Goal: Task Accomplishment & Management: Use online tool/utility

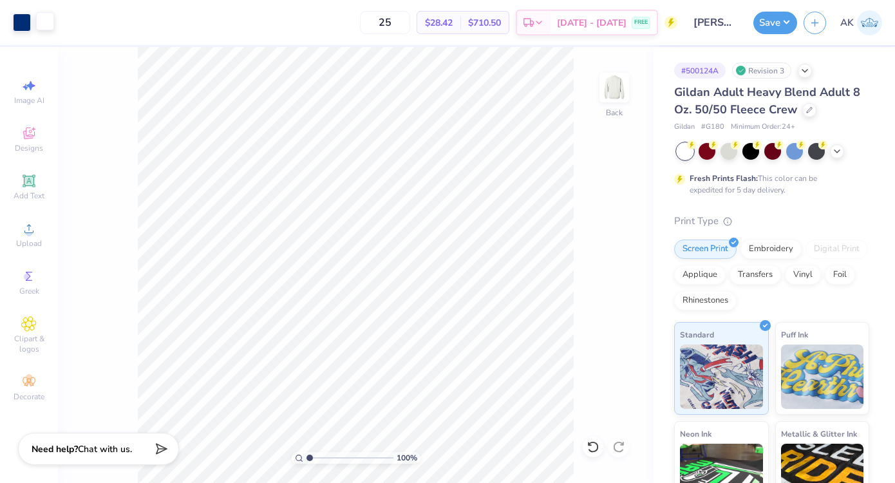
click at [48, 28] on div at bounding box center [45, 21] width 18 height 18
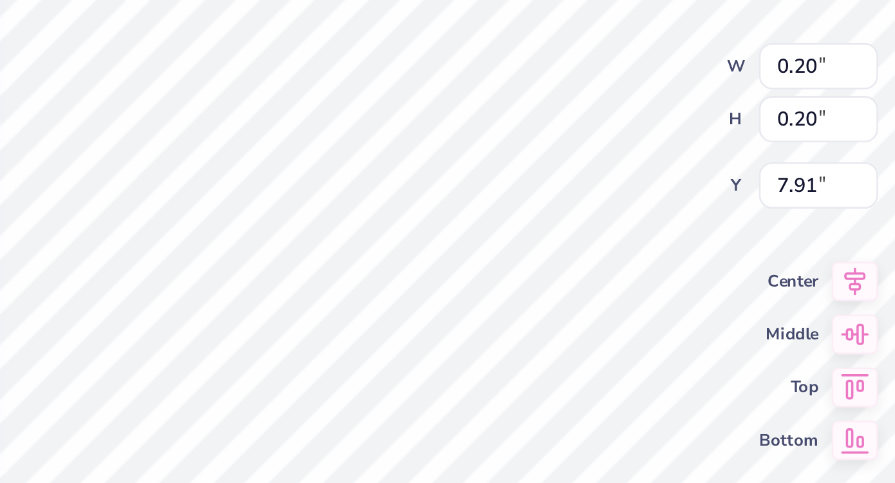
type input "0.20"
type input "7.91"
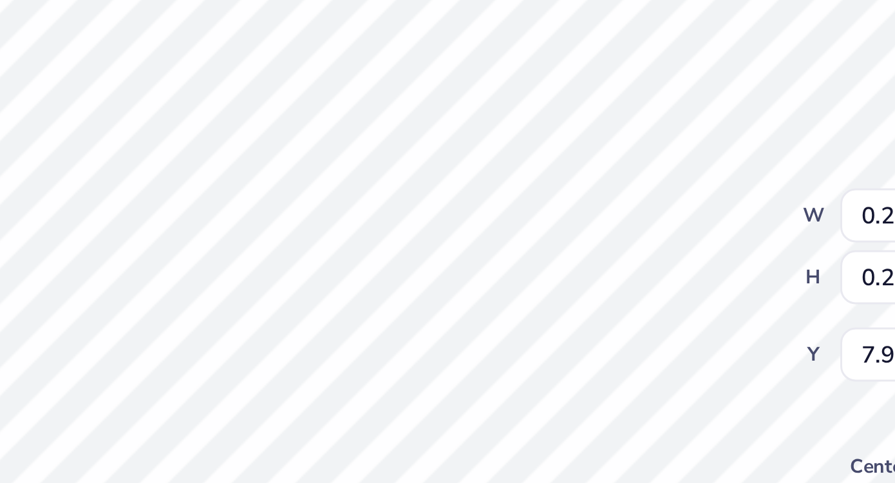
type input "7.89"
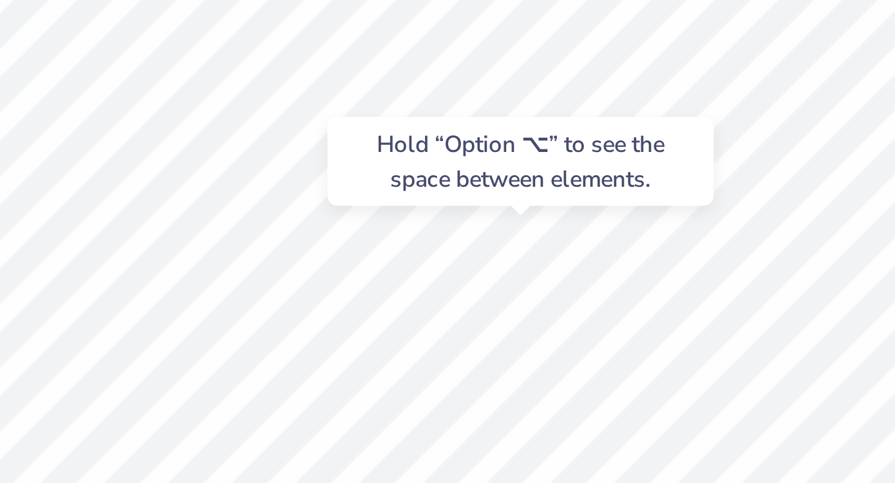
click at [446, 203] on div "Hold “Option ⌥” to see the space between elements." at bounding box center [476, 187] width 136 height 37
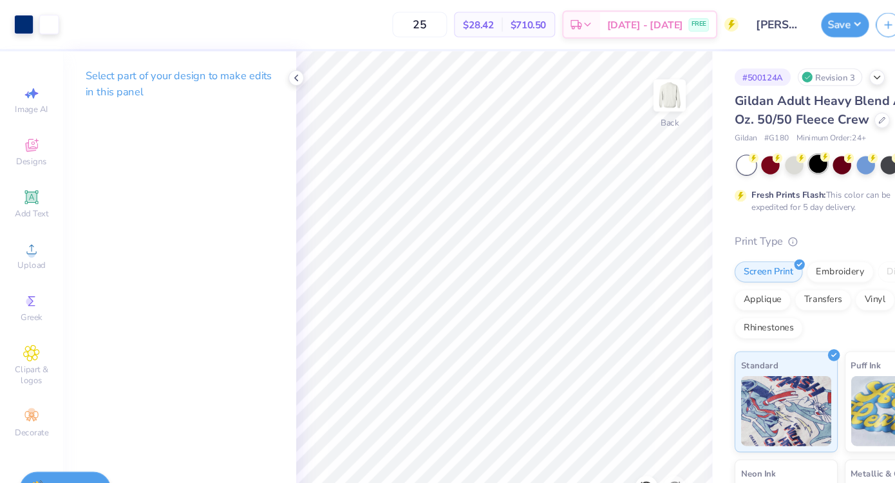
click at [752, 155] on div at bounding box center [750, 150] width 17 height 17
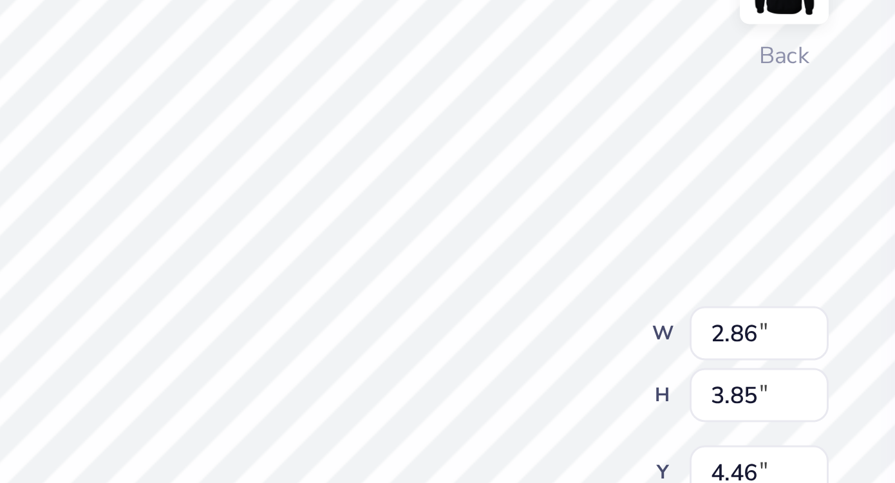
type input "0.07"
type input "0.19"
type input "5.32"
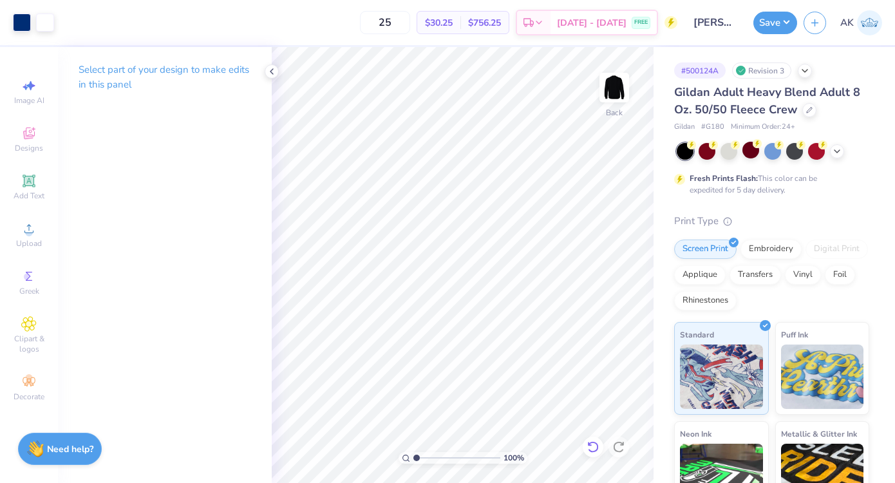
click at [593, 448] on icon at bounding box center [592, 446] width 13 height 13
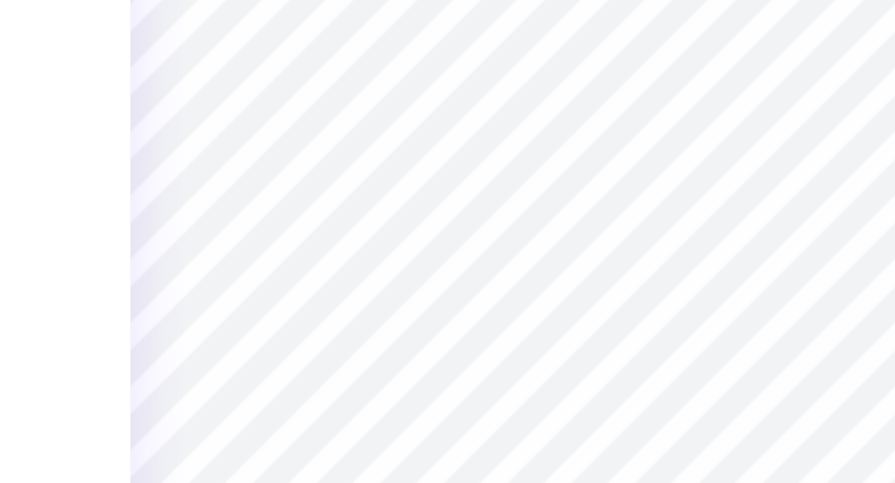
type input "3.17"
type input "4.61"
type input "4.50"
type input "0.20"
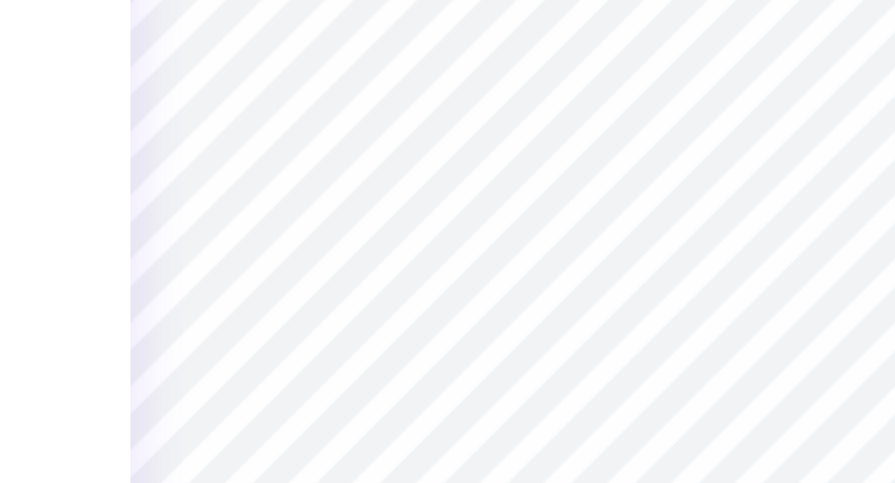
type input "5.84"
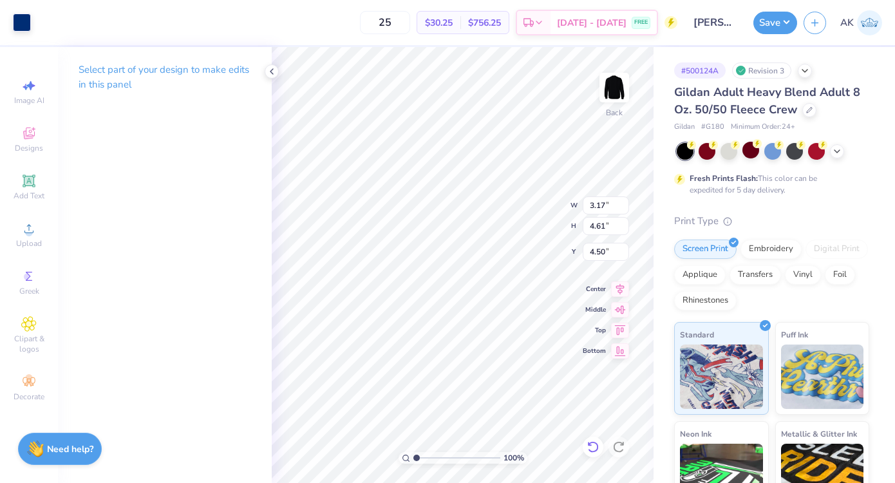
click at [597, 442] on icon at bounding box center [592, 446] width 13 height 13
type input "4.67"
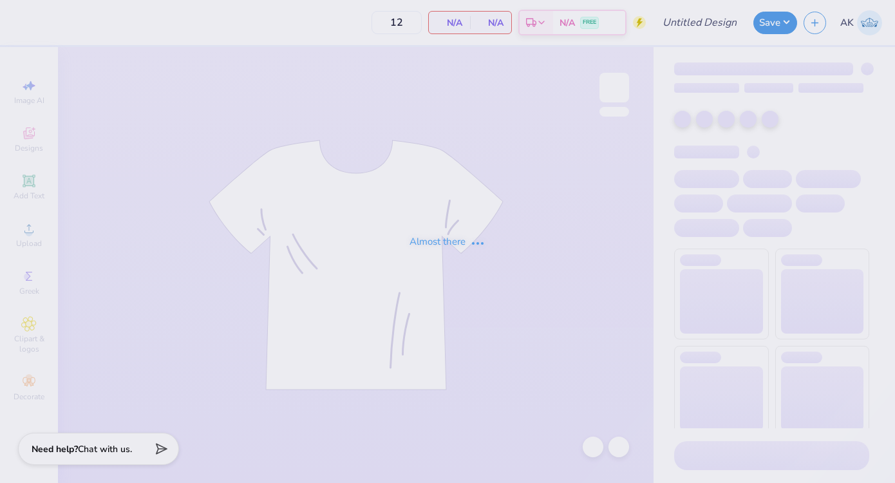
type input "FarmHouse Rush 2025"
type input "50"
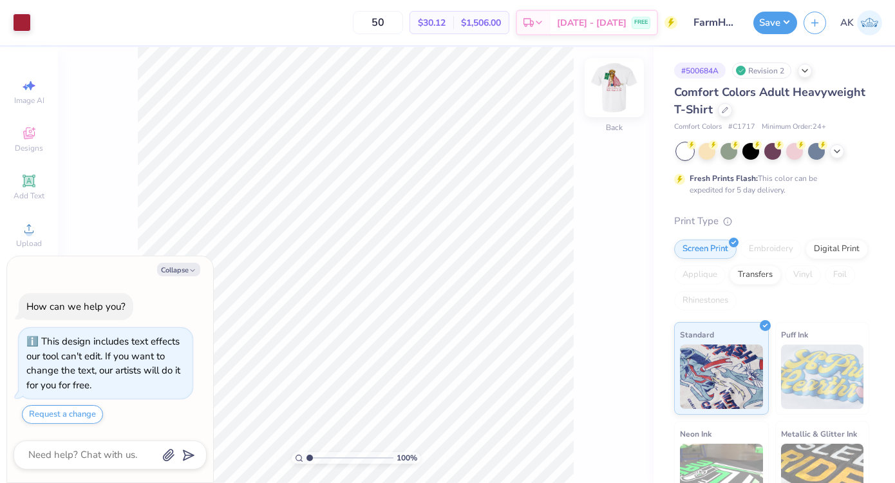
click at [604, 79] on img at bounding box center [613, 87] width 51 height 51
click at [49, 19] on div at bounding box center [45, 21] width 18 height 18
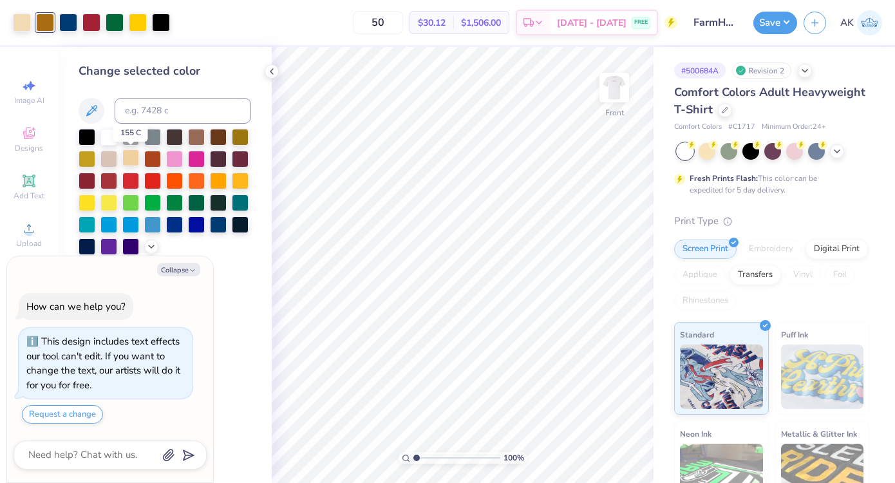
click at [135, 156] on div at bounding box center [130, 157] width 17 height 17
click at [19, 24] on div at bounding box center [22, 21] width 18 height 18
click at [128, 163] on div at bounding box center [130, 157] width 17 height 17
type textarea "x"
click at [403, 22] on input "50" at bounding box center [378, 22] width 50 height 23
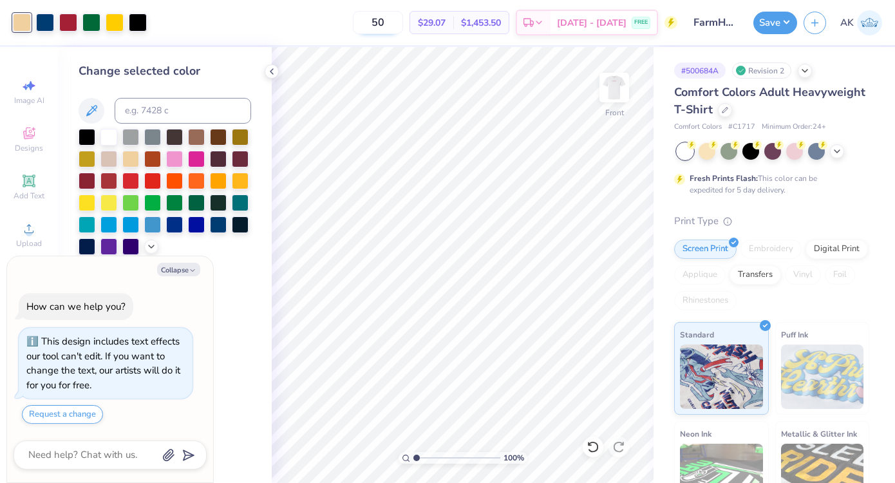
type input "5"
type input "75"
click at [781, 25] on button "Save" at bounding box center [775, 21] width 44 height 23
type textarea "x"
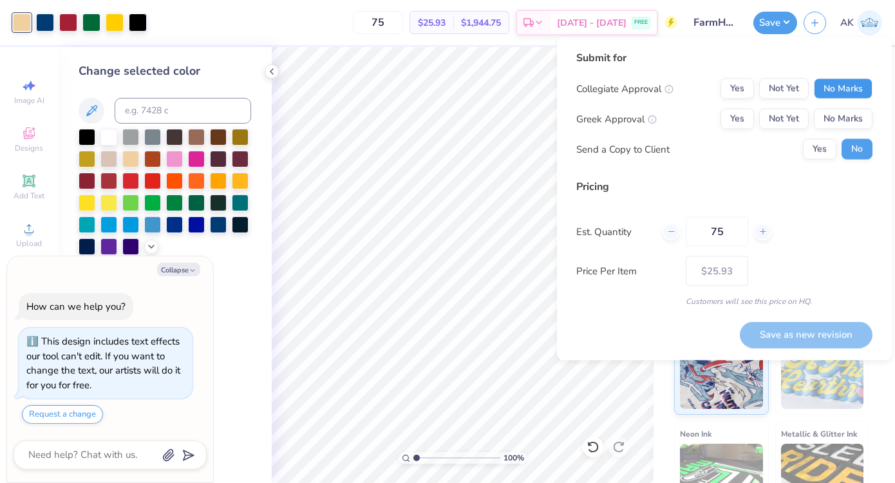
click at [832, 91] on button "No Marks" at bounding box center [842, 89] width 59 height 21
click at [786, 122] on button "Not Yet" at bounding box center [784, 119] width 50 height 21
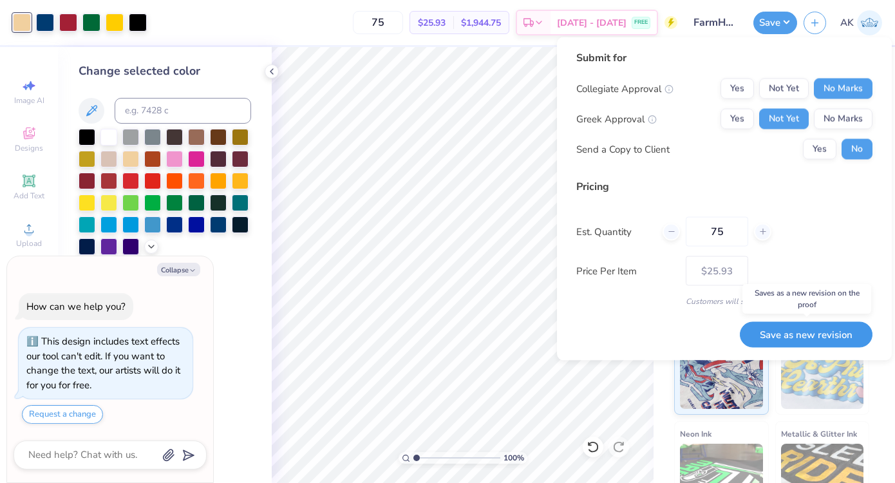
click at [826, 329] on button "Save as new revision" at bounding box center [805, 334] width 133 height 26
type input "$25.93"
type textarea "x"
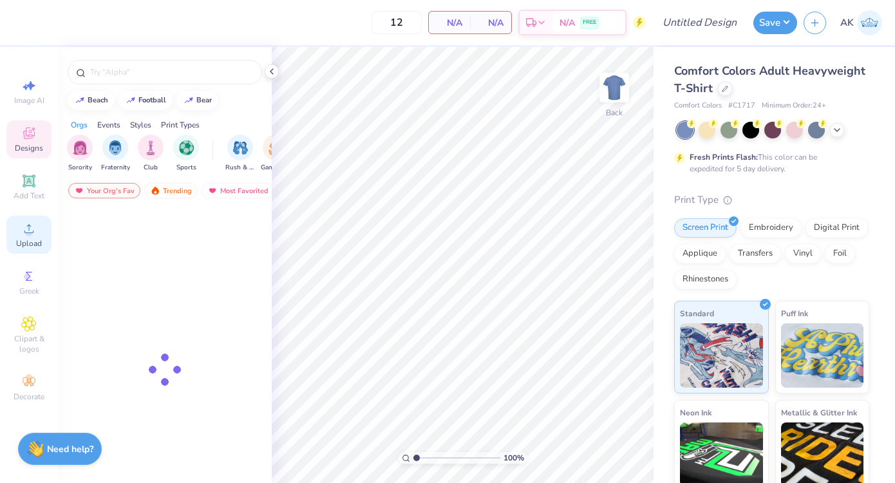
click at [26, 234] on circle at bounding box center [28, 232] width 7 height 7
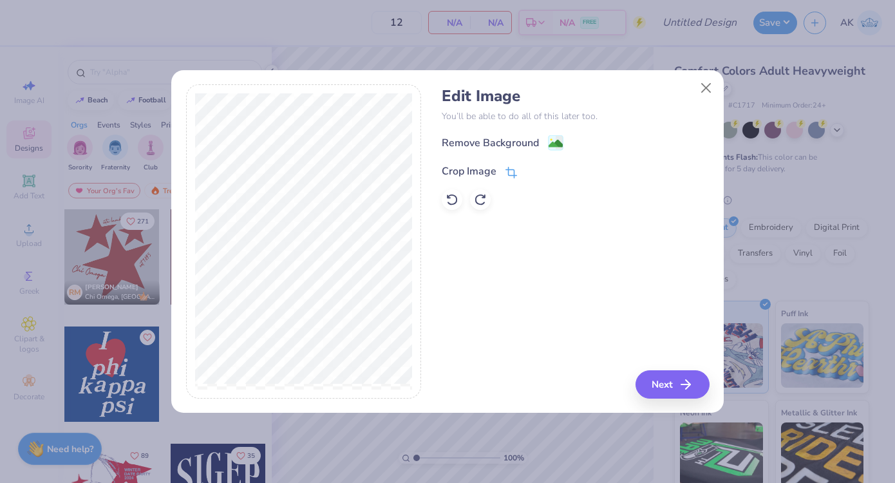
click at [473, 174] on div "Crop Image" at bounding box center [468, 170] width 55 height 15
click at [536, 167] on button at bounding box center [533, 170] width 14 height 14
click at [535, 140] on div "Remove Background" at bounding box center [489, 143] width 97 height 15
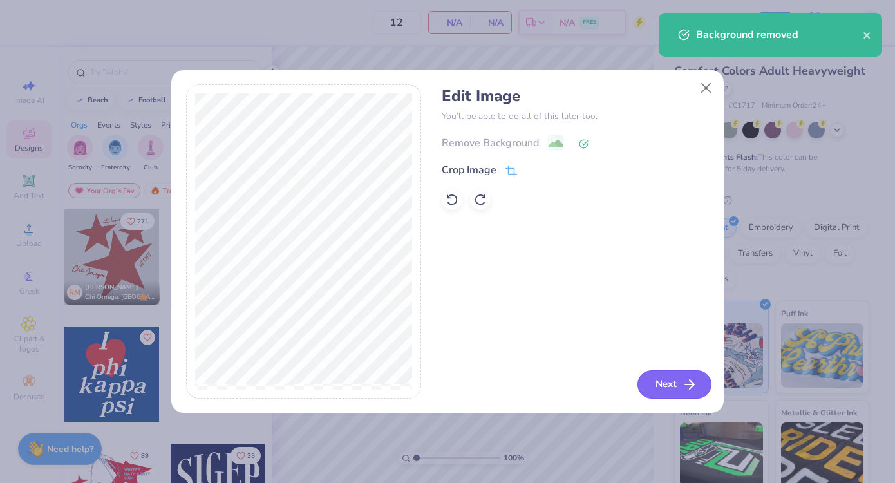
click at [663, 382] on button "Next" at bounding box center [674, 384] width 74 height 28
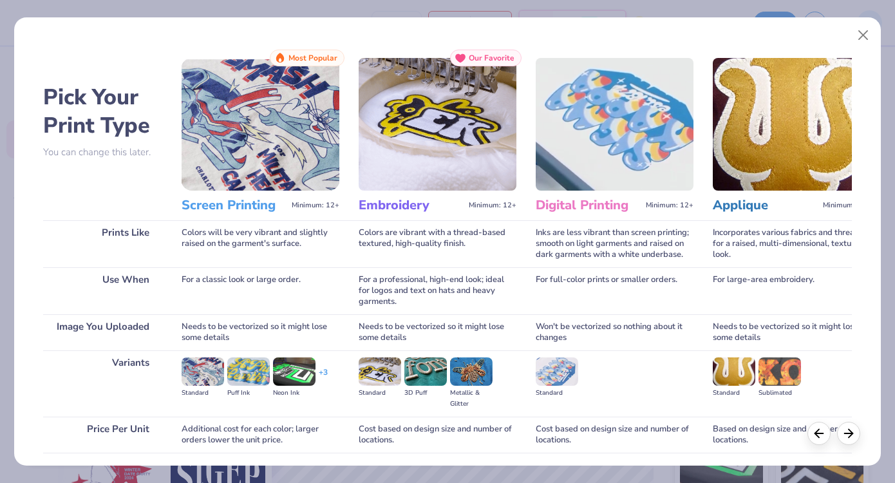
scroll to position [95, 0]
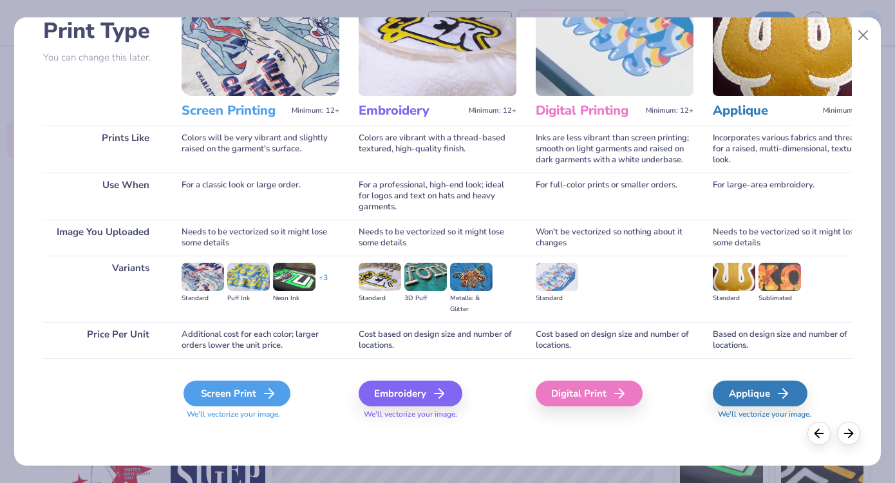
click at [259, 384] on div "Screen Print" at bounding box center [236, 393] width 107 height 26
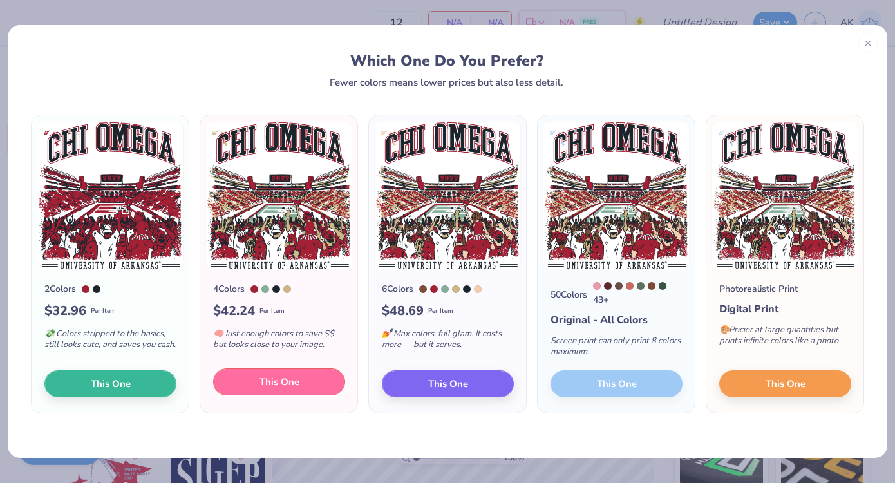
click at [288, 389] on span "This One" at bounding box center [279, 382] width 40 height 15
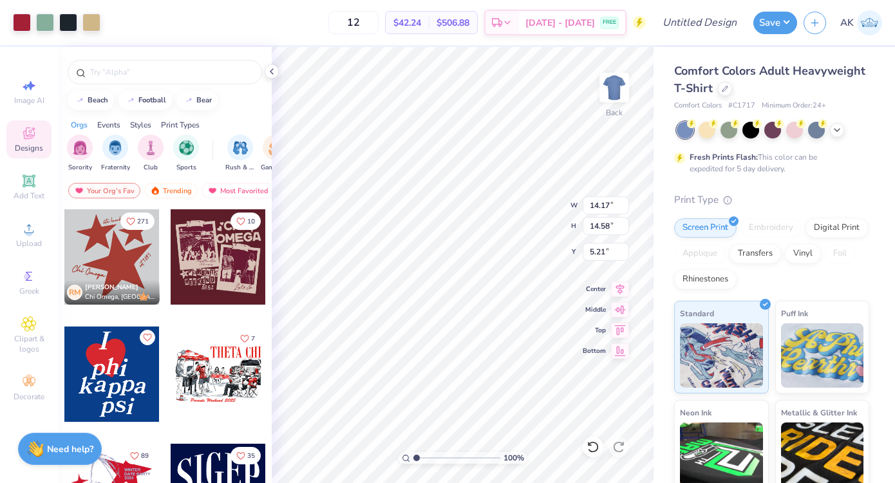
click at [453, 284] on div at bounding box center [447, 241] width 895 height 483
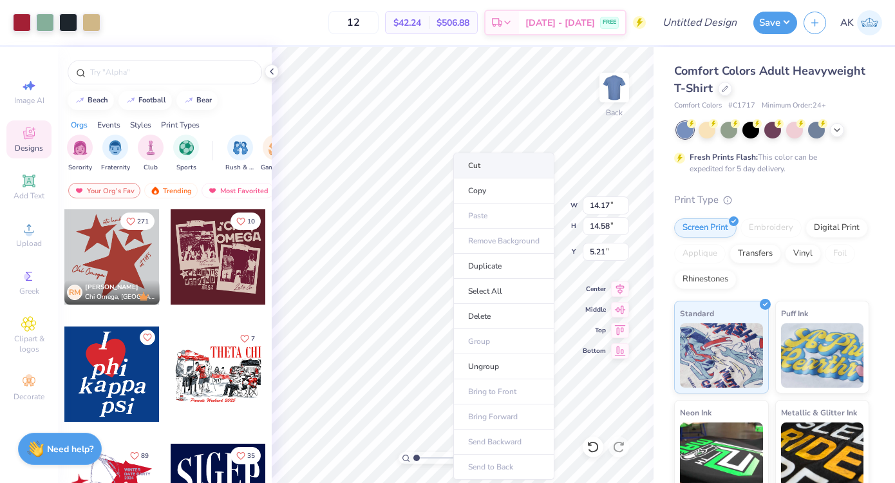
click at [471, 170] on li "Cut" at bounding box center [503, 166] width 101 height 26
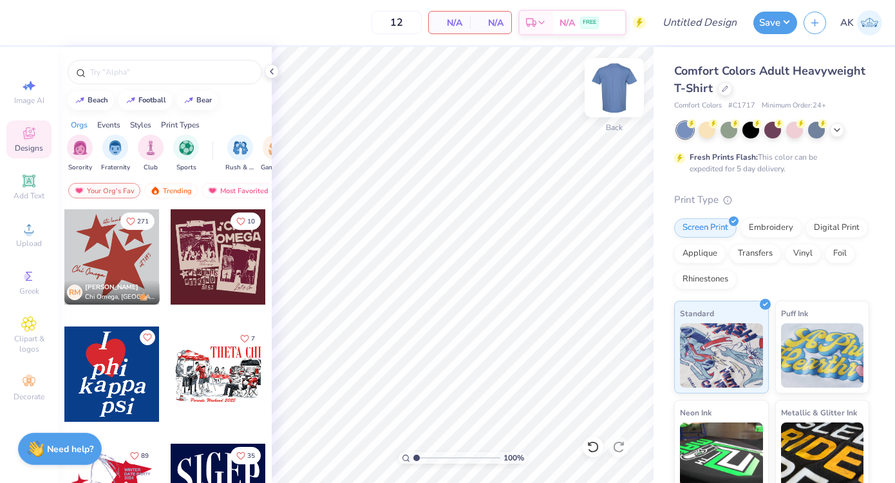
click at [620, 83] on img at bounding box center [613, 87] width 51 height 51
click at [616, 89] on img at bounding box center [613, 87] width 51 height 51
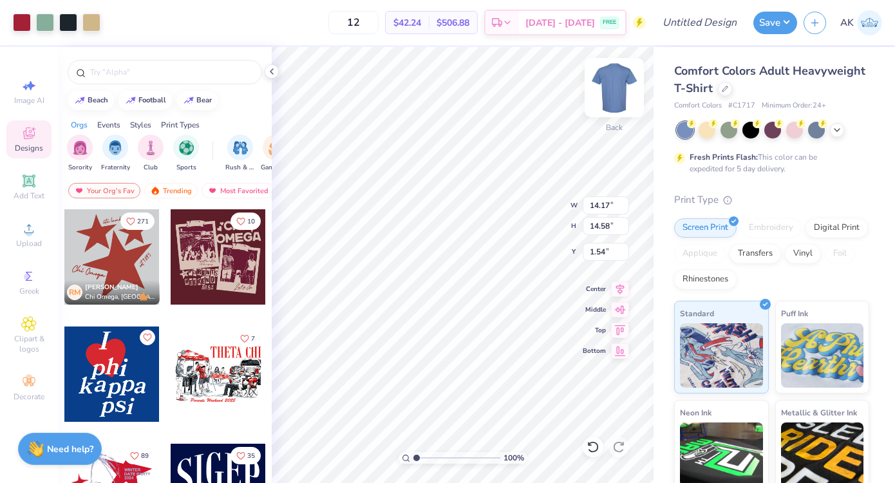
type input "1.54"
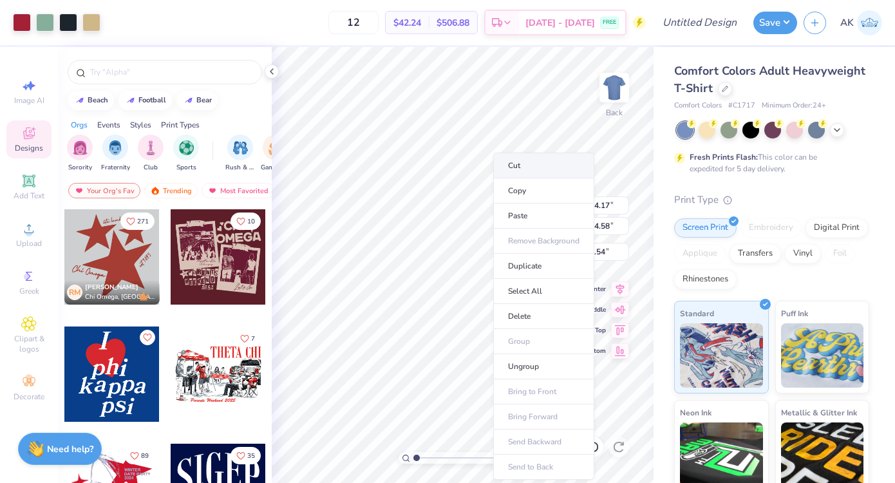
click at [524, 165] on li "Cut" at bounding box center [543, 166] width 101 height 26
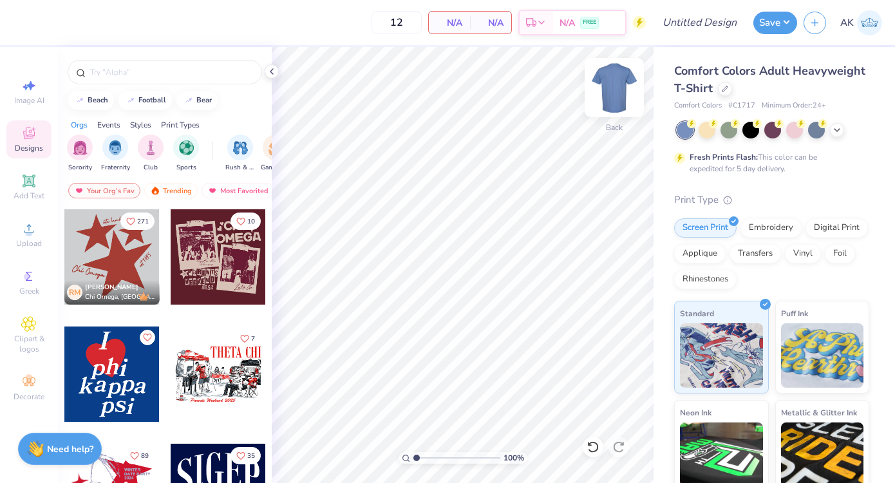
click at [613, 82] on img at bounding box center [613, 87] width 51 height 51
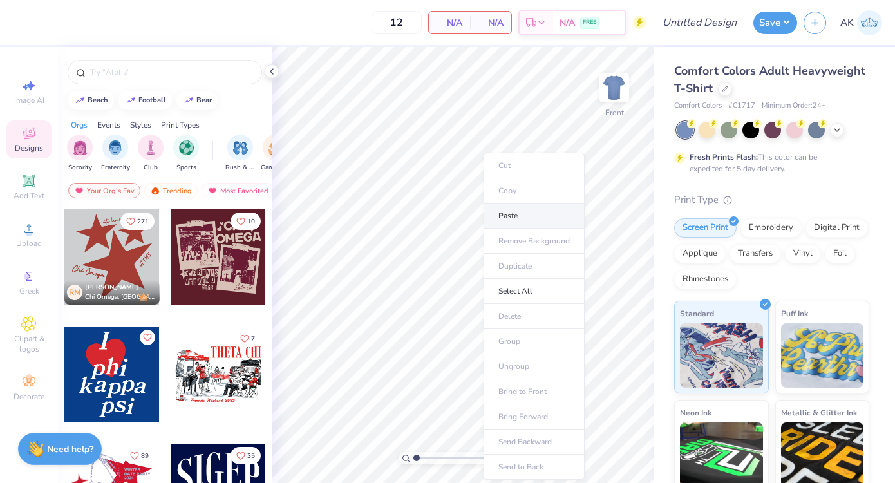
click at [492, 212] on li "Paste" at bounding box center [533, 215] width 101 height 25
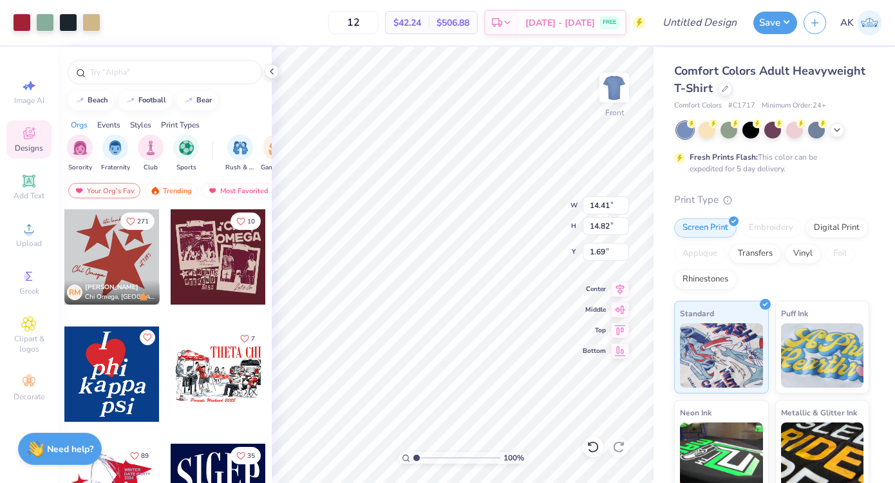
type input "6.34"
type input "13.39"
type input "13.77"
type input "3.30"
click at [833, 129] on icon at bounding box center [836, 129] width 10 height 10
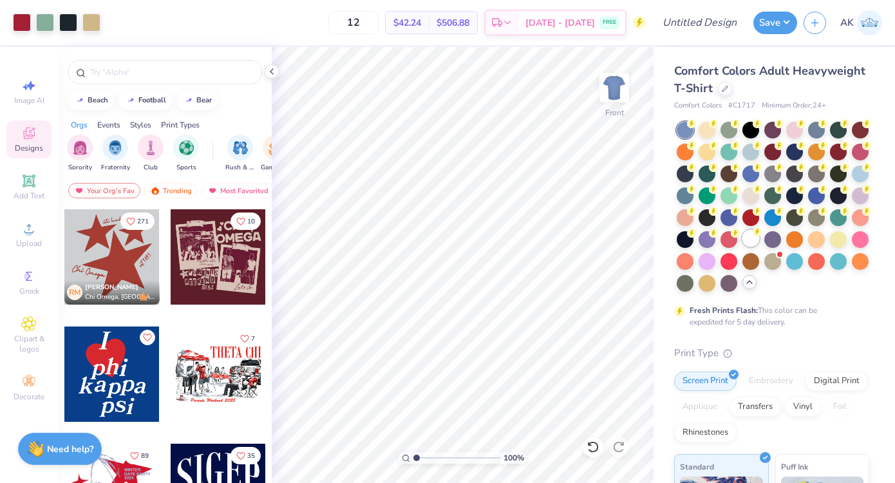
click at [749, 232] on div at bounding box center [750, 238] width 17 height 17
click at [26, 23] on div at bounding box center [22, 21] width 18 height 18
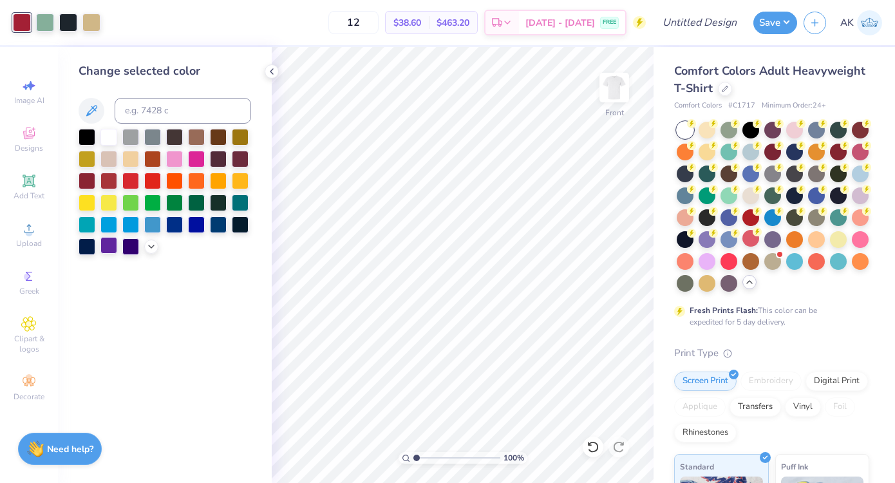
click at [102, 246] on div at bounding box center [108, 245] width 17 height 17
click at [153, 248] on icon at bounding box center [151, 245] width 10 height 10
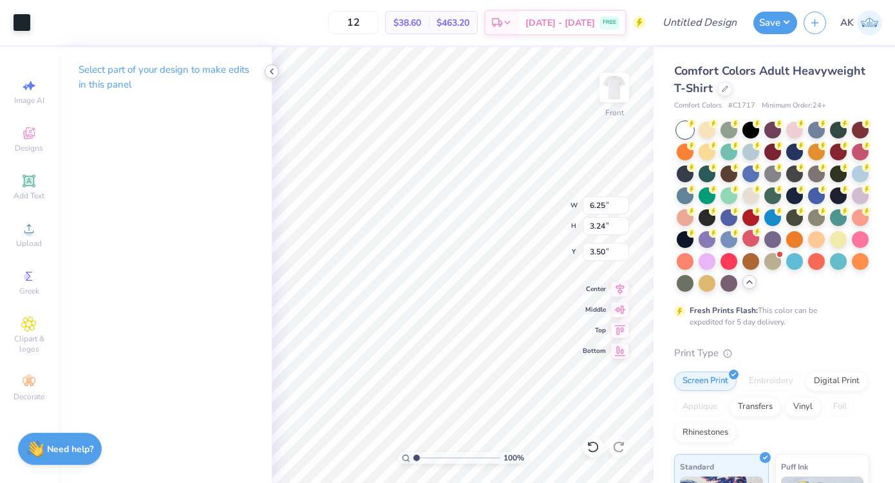
click at [270, 71] on polyline at bounding box center [271, 71] width 3 height 5
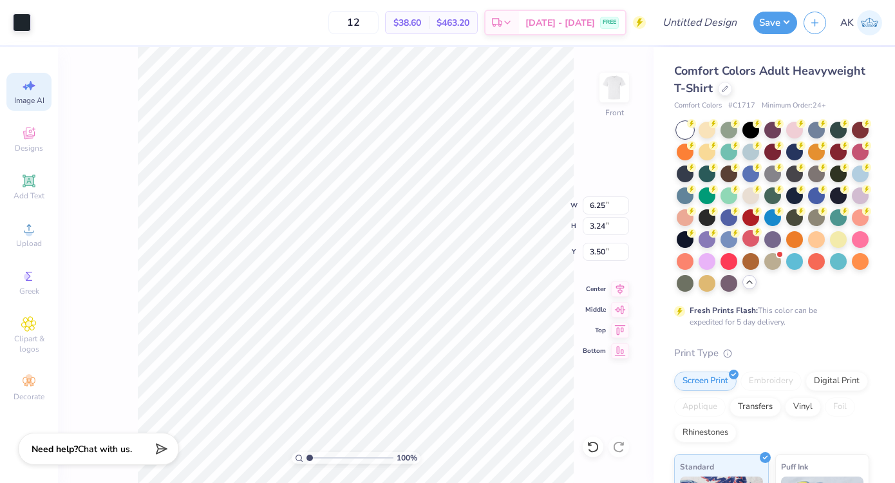
click at [21, 88] on icon at bounding box center [28, 85] width 15 height 15
select select "4"
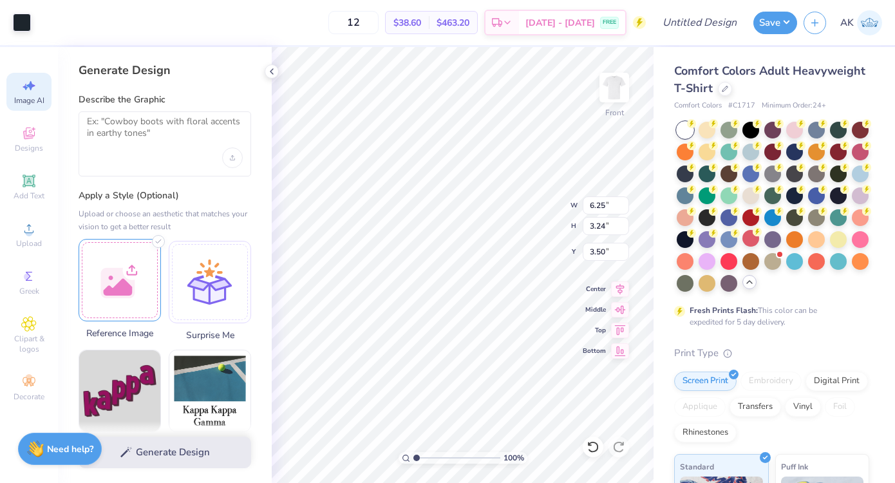
click at [118, 272] on div at bounding box center [120, 280] width 82 height 82
click at [152, 128] on textarea at bounding box center [165, 132] width 156 height 32
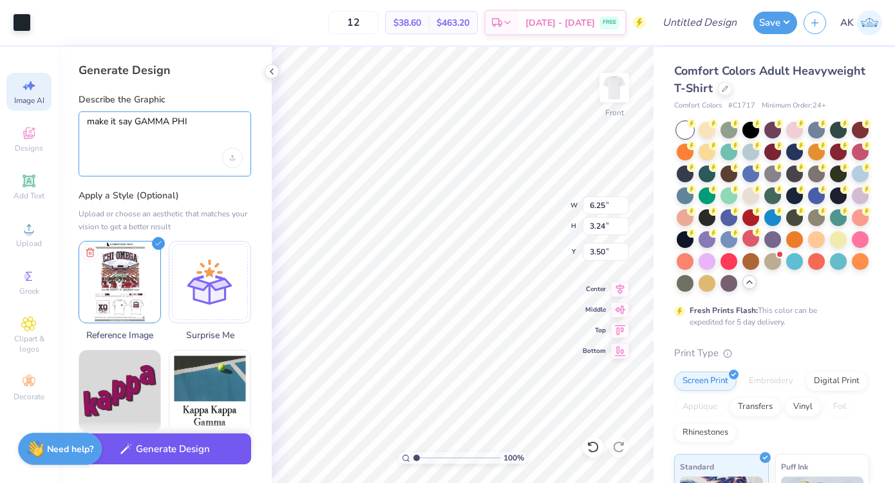
type textarea "make it say GAMMA PHI"
click at [189, 445] on button "Generate Design" at bounding box center [165, 449] width 172 height 32
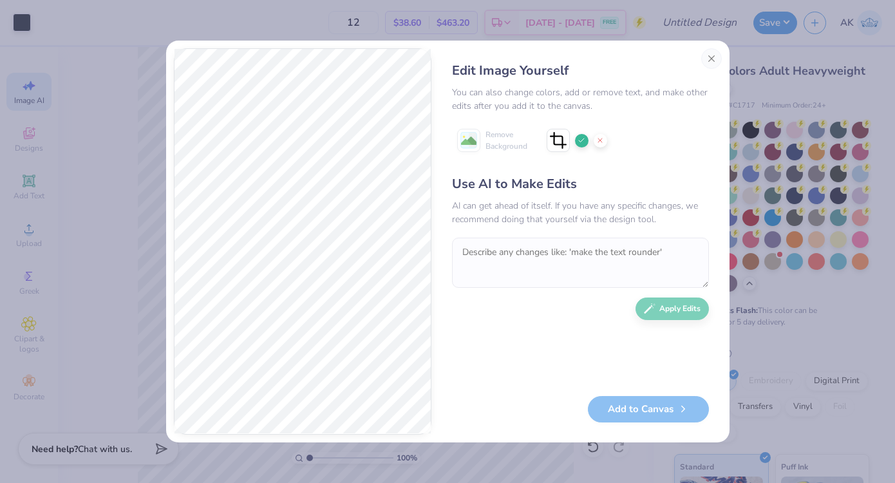
click at [580, 137] on icon at bounding box center [581, 140] width 8 height 8
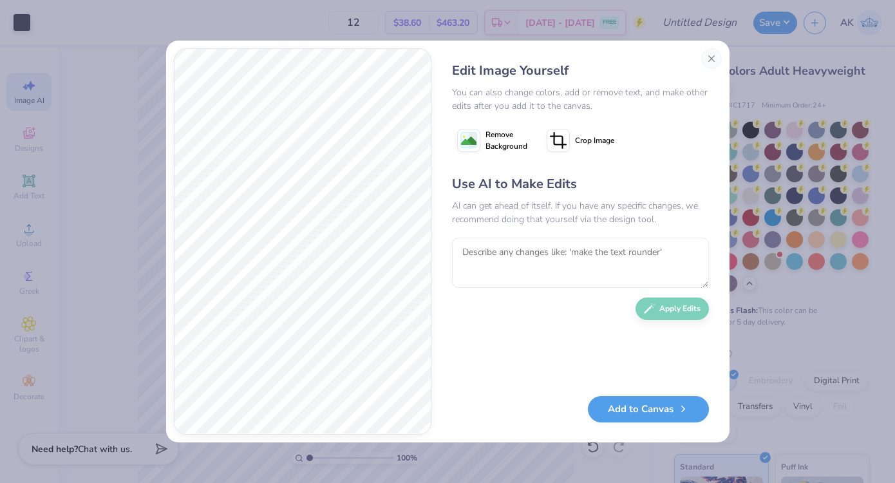
click at [488, 136] on span "Remove Background" at bounding box center [506, 140] width 42 height 23
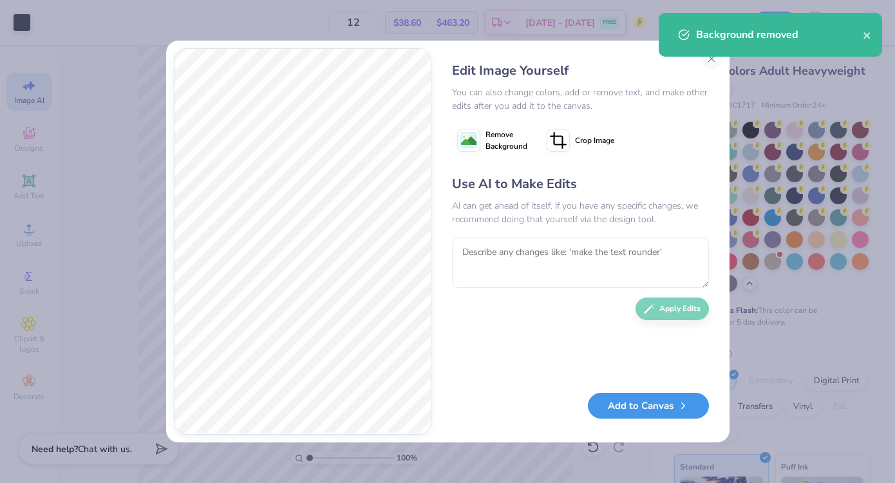
click at [648, 405] on button "Add to Canvas" at bounding box center [648, 406] width 121 height 26
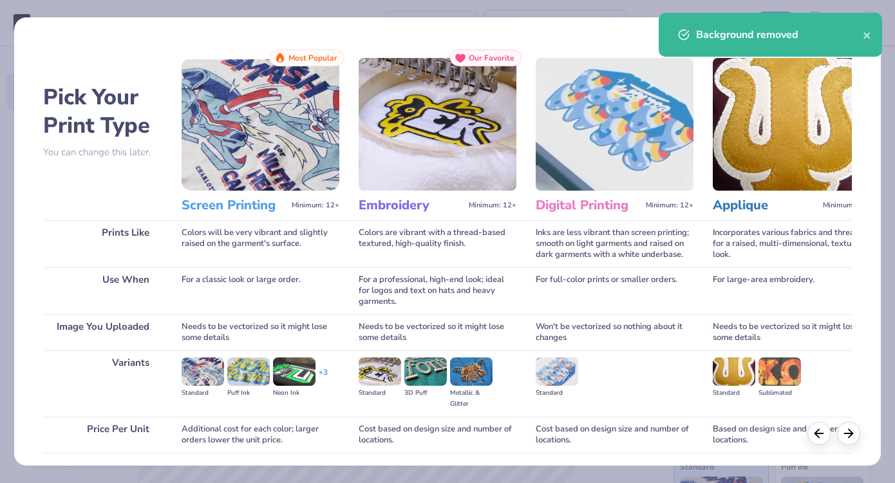
scroll to position [95, 0]
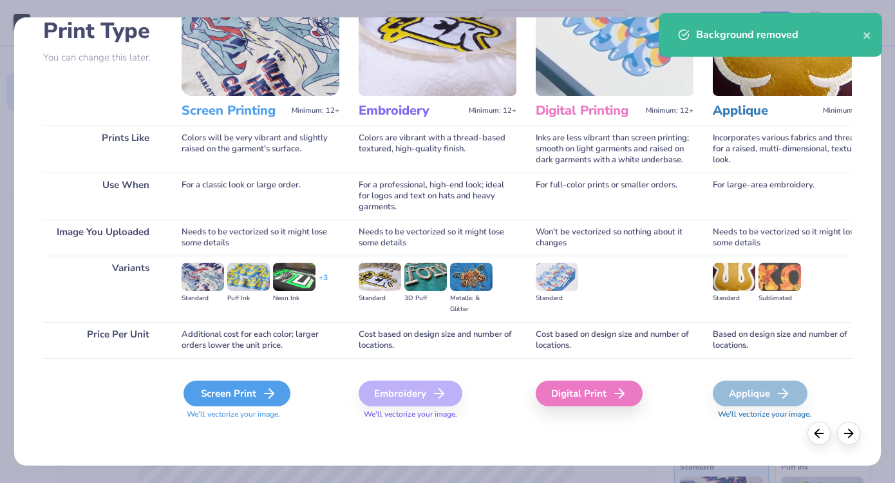
click at [259, 394] on div "Screen Print" at bounding box center [236, 393] width 107 height 26
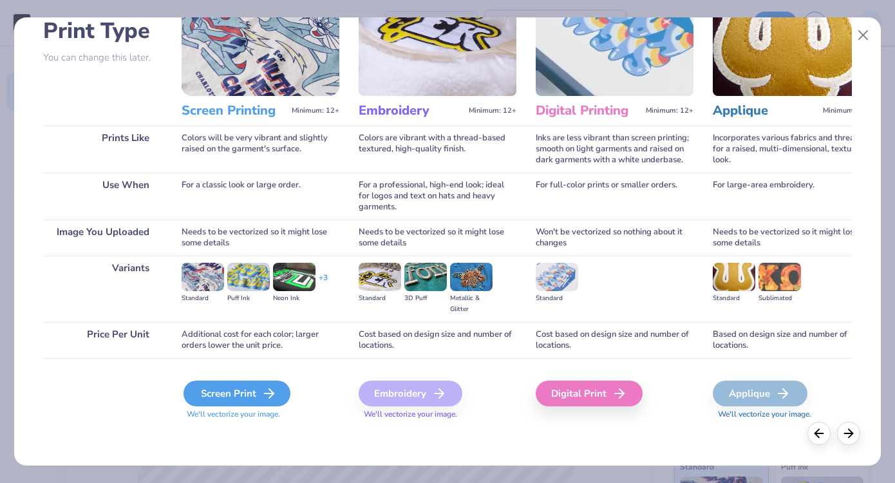
click at [259, 387] on div "Screen Print" at bounding box center [236, 393] width 107 height 26
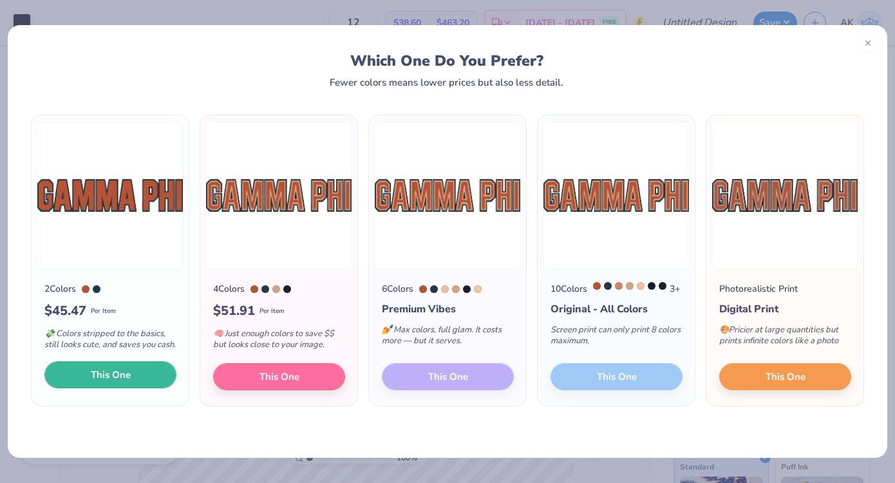
click at [144, 388] on button "This One" at bounding box center [110, 374] width 132 height 27
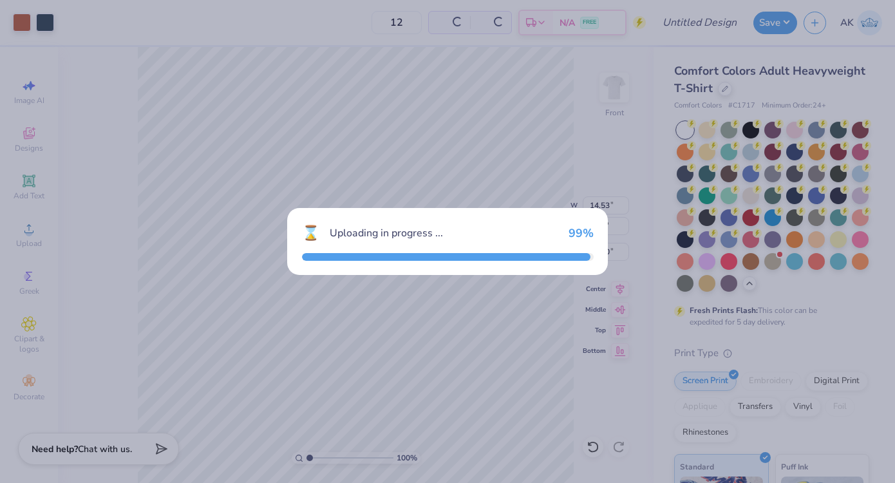
type input "14.53"
type input "3.30"
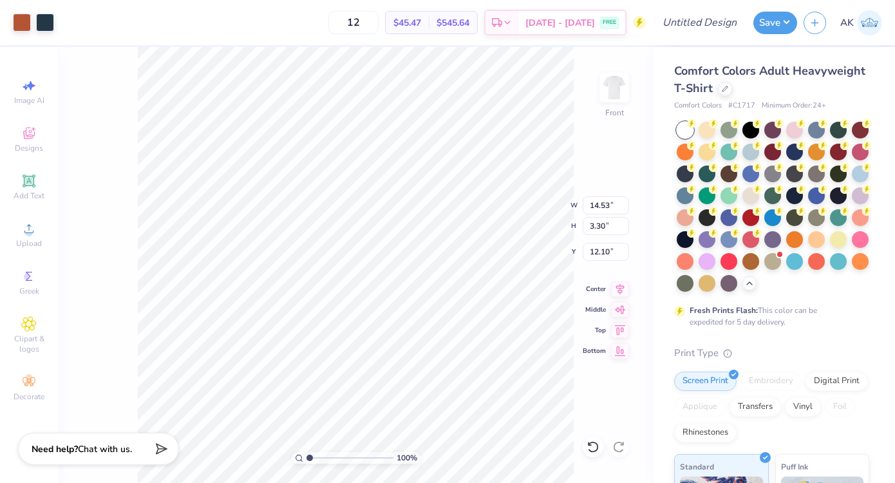
drag, startPoint x: 363, startPoint y: 263, endPoint x: 360, endPoint y: 316, distance: 52.8
click at [360, 316] on div at bounding box center [447, 241] width 895 height 483
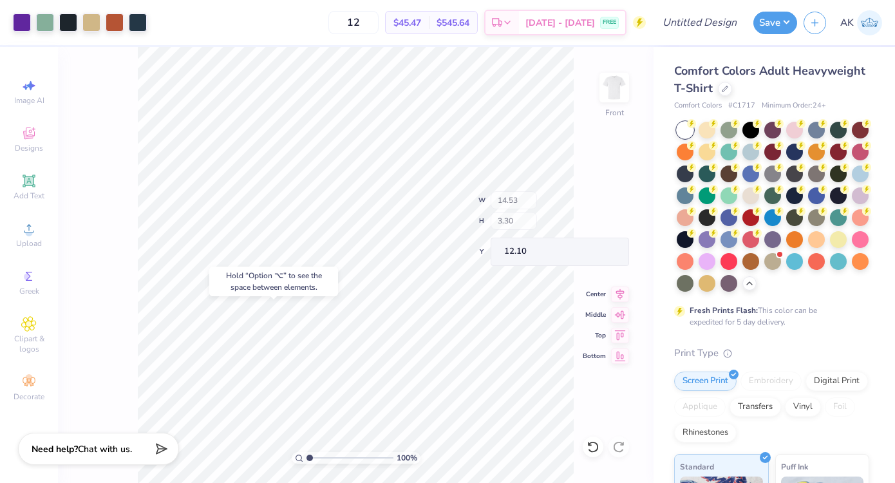
type input "17.13"
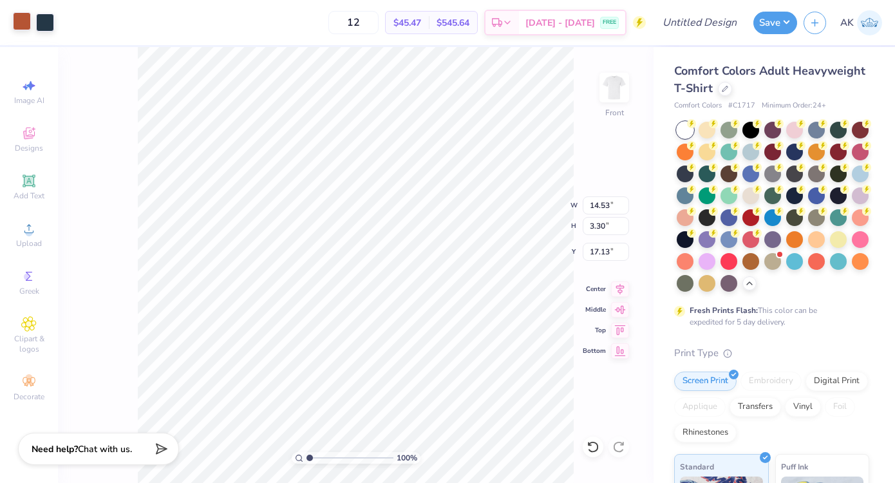
click at [23, 22] on div at bounding box center [22, 21] width 18 height 18
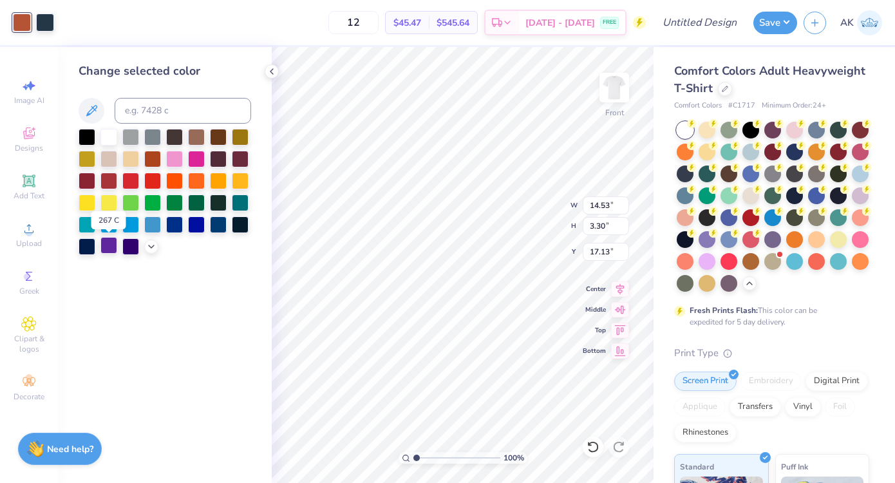
click at [111, 242] on div at bounding box center [108, 245] width 17 height 17
click at [82, 132] on div at bounding box center [87, 135] width 17 height 17
click at [50, 23] on div at bounding box center [45, 21] width 18 height 18
click at [112, 252] on div at bounding box center [108, 245] width 17 height 17
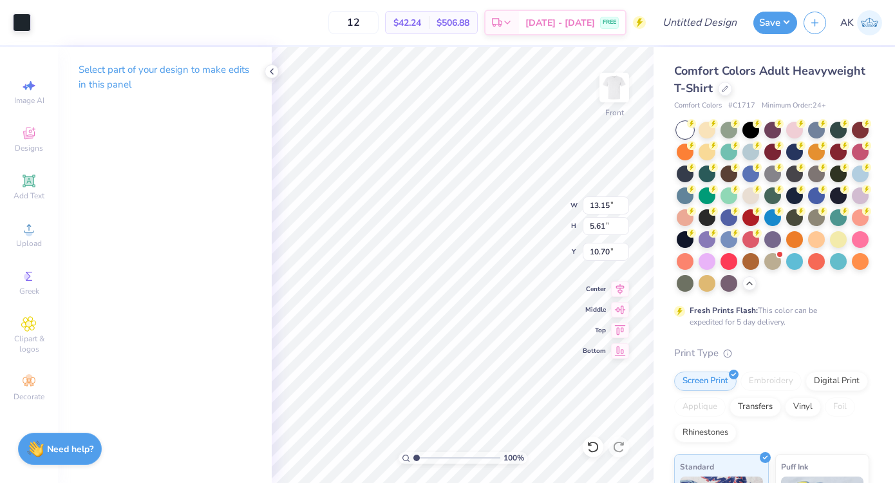
type input "11.71"
type input "5.46"
type input "3.29"
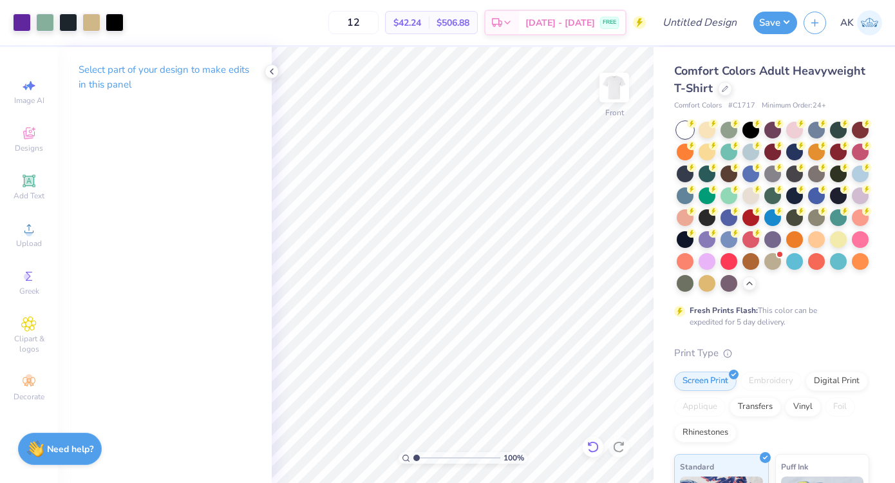
click at [586, 448] on icon at bounding box center [592, 446] width 13 height 13
click at [617, 443] on icon at bounding box center [618, 446] width 13 height 13
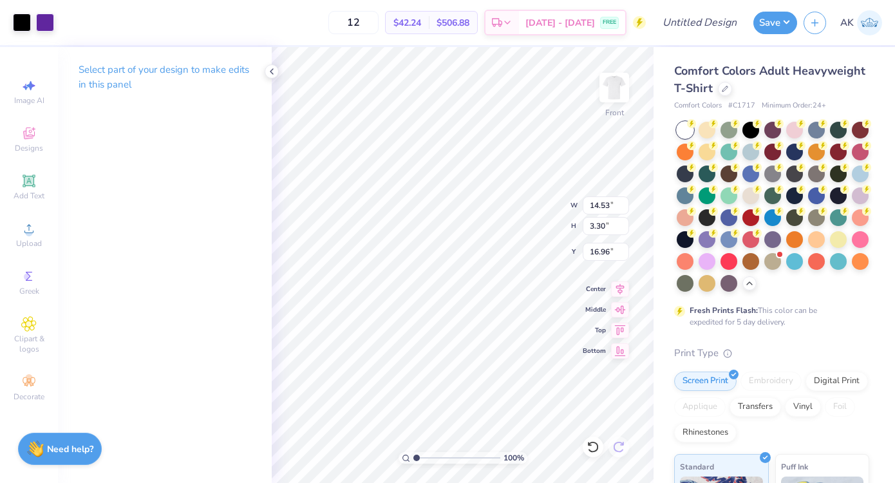
type input "16.96"
type input "5.08"
type input "16.96"
type input "16.33"
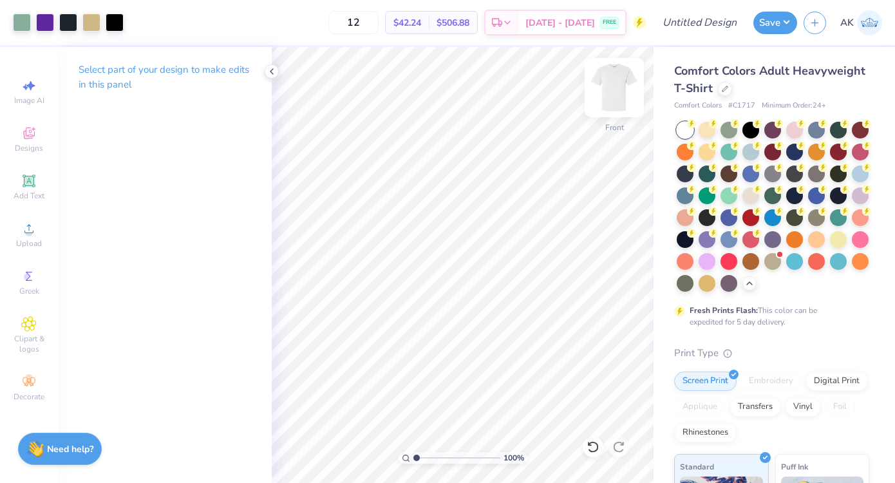
click at [620, 91] on img at bounding box center [613, 87] width 51 height 51
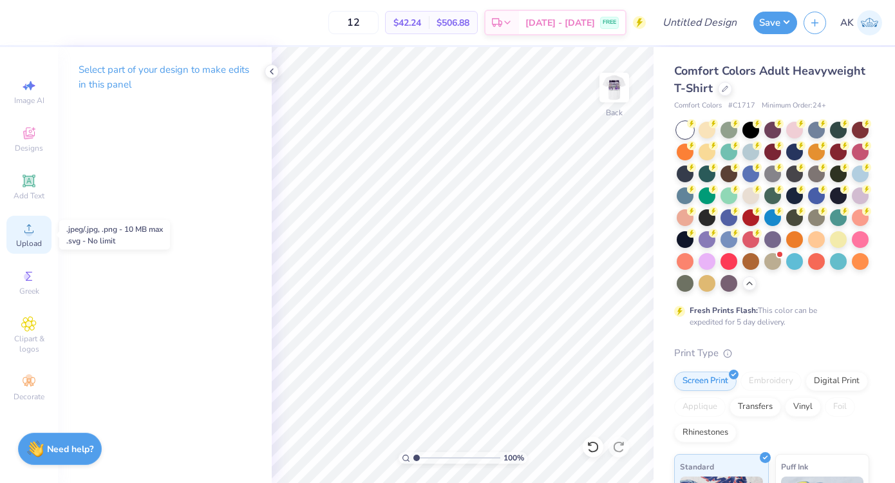
click at [28, 234] on circle at bounding box center [28, 232] width 7 height 7
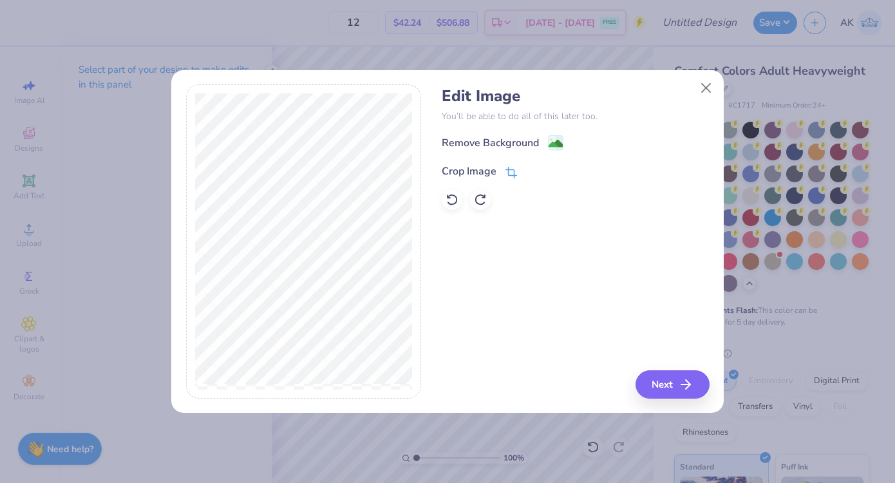
click at [463, 167] on div "Crop Image" at bounding box center [468, 170] width 55 height 15
click at [529, 168] on icon at bounding box center [533, 170] width 8 height 8
click at [532, 131] on div "Edit Image You’ll be able to do all of this later too. Remove Background Crop I…" at bounding box center [574, 148] width 267 height 123
click at [530, 143] on div "Remove Background" at bounding box center [489, 143] width 97 height 15
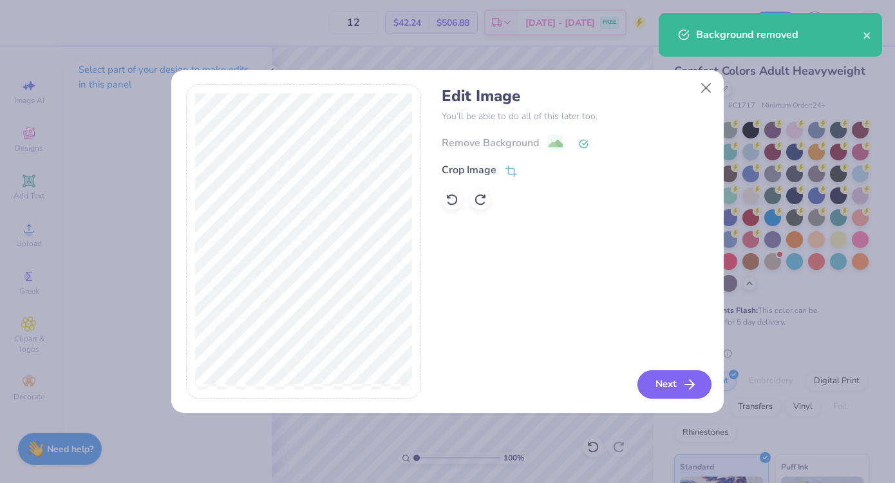
click at [651, 378] on button "Next" at bounding box center [674, 384] width 74 height 28
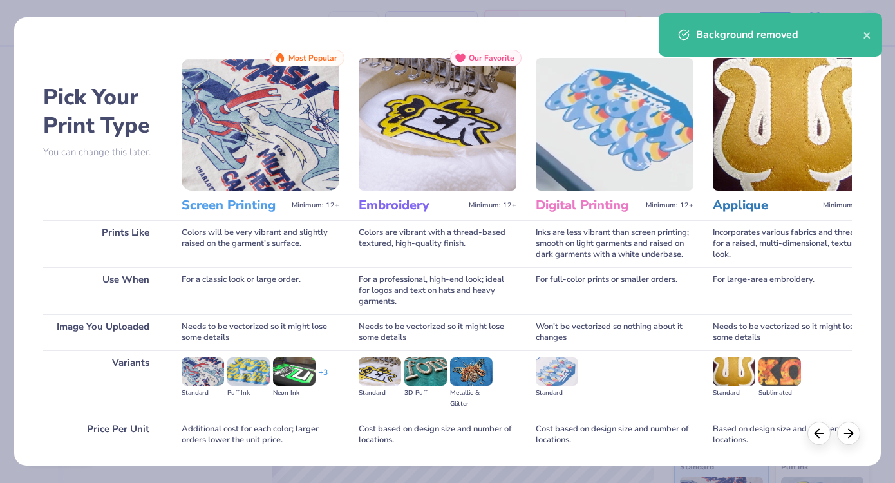
scroll to position [95, 0]
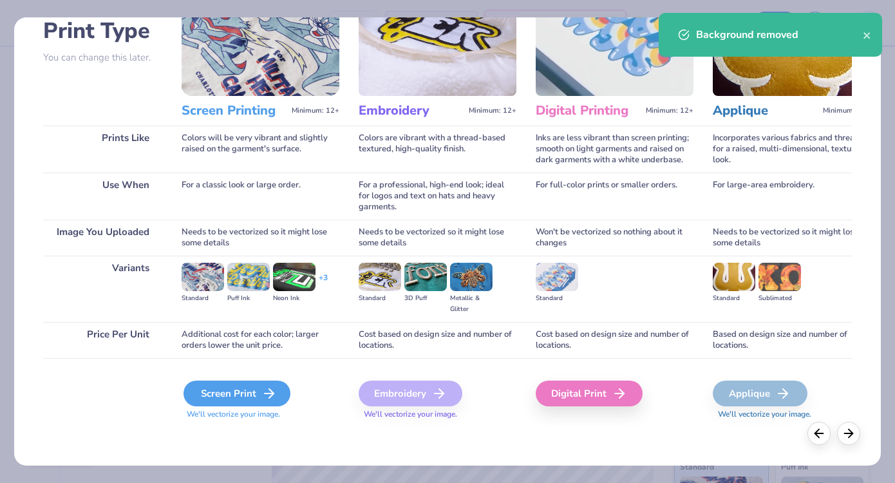
click at [246, 394] on div "Screen Print" at bounding box center [236, 393] width 107 height 26
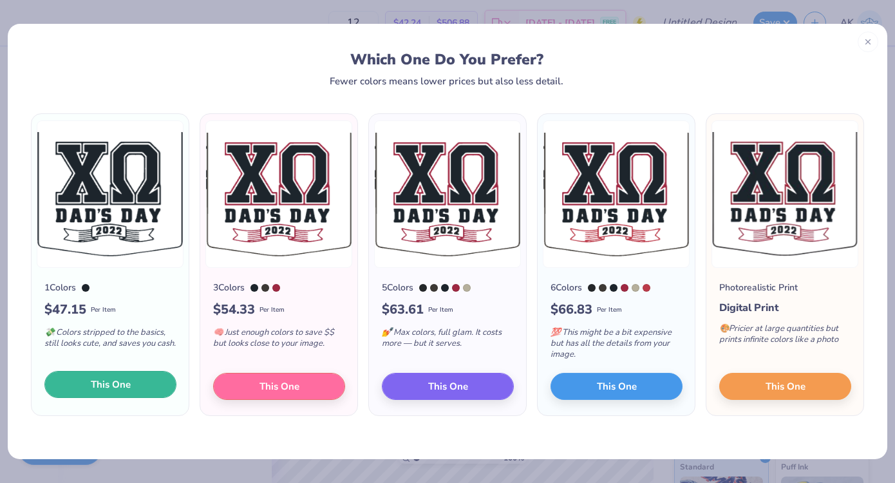
click at [145, 379] on button "This One" at bounding box center [110, 384] width 132 height 27
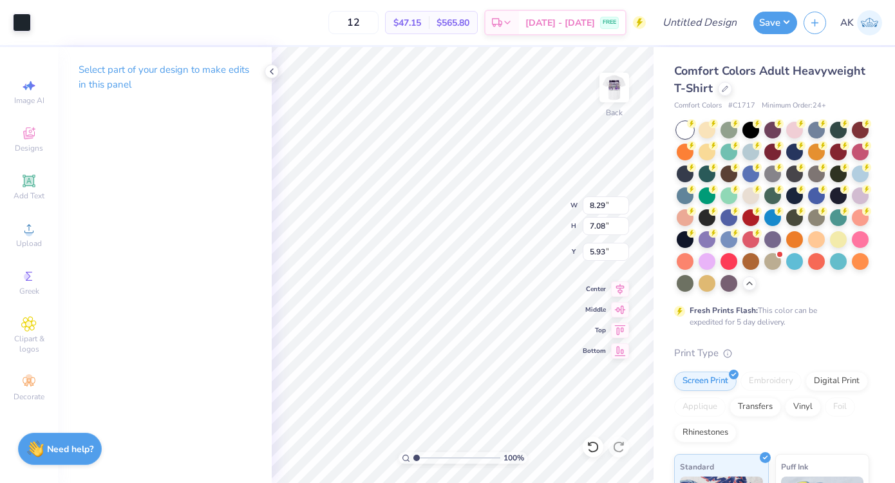
type input "2.25"
type input "5.18"
type input "4.43"
type input "3.00"
click at [28, 21] on div at bounding box center [22, 21] width 18 height 18
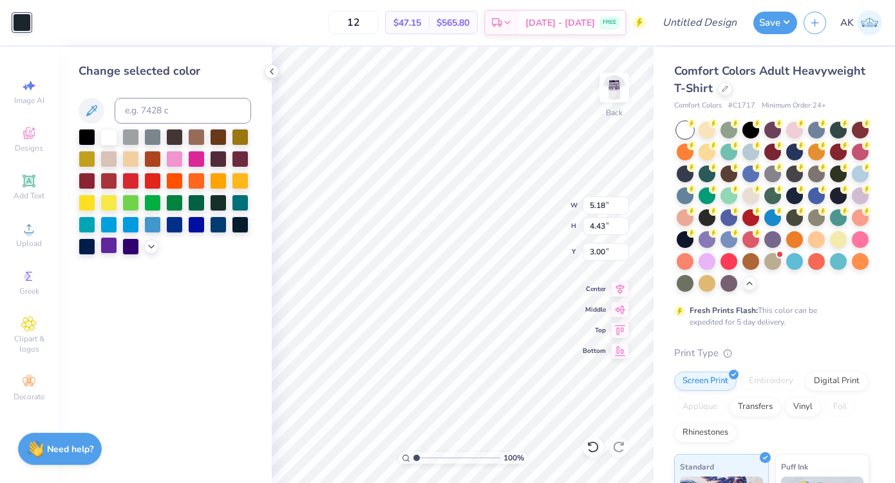
click at [111, 248] on div at bounding box center [108, 245] width 17 height 17
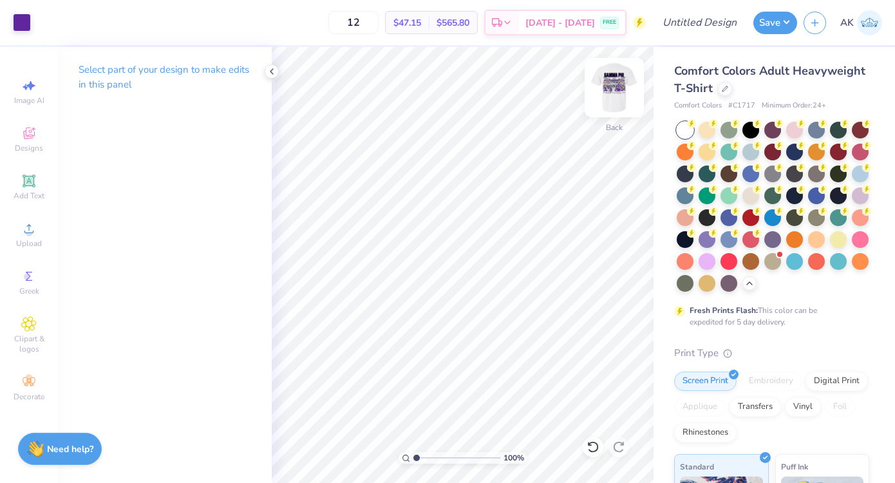
click at [609, 88] on img at bounding box center [613, 87] width 51 height 51
click at [609, 88] on img at bounding box center [614, 88] width 26 height 26
click at [698, 17] on input "Design Title" at bounding box center [714, 23] width 63 height 26
type input "G"
type input "F"
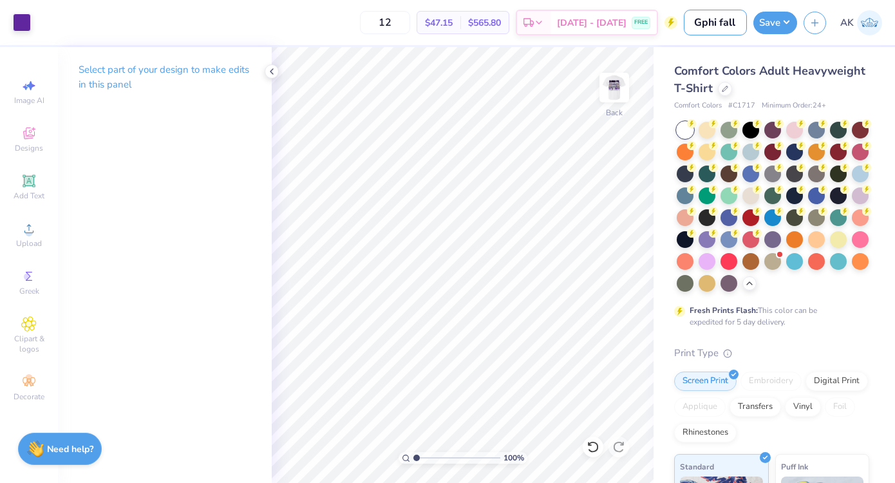
scroll to position [0, 1]
type input "GPHI fall merch"
click at [774, 17] on button "Save" at bounding box center [775, 21] width 44 height 23
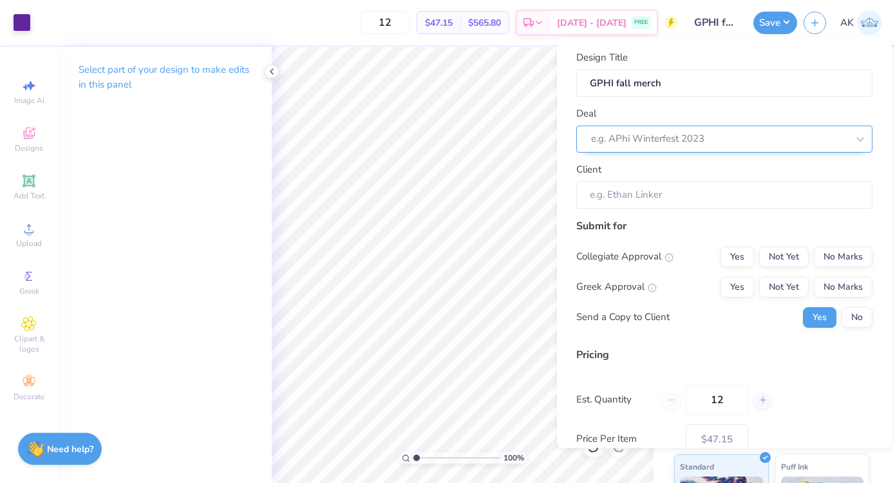
click at [692, 136] on div at bounding box center [719, 138] width 256 height 17
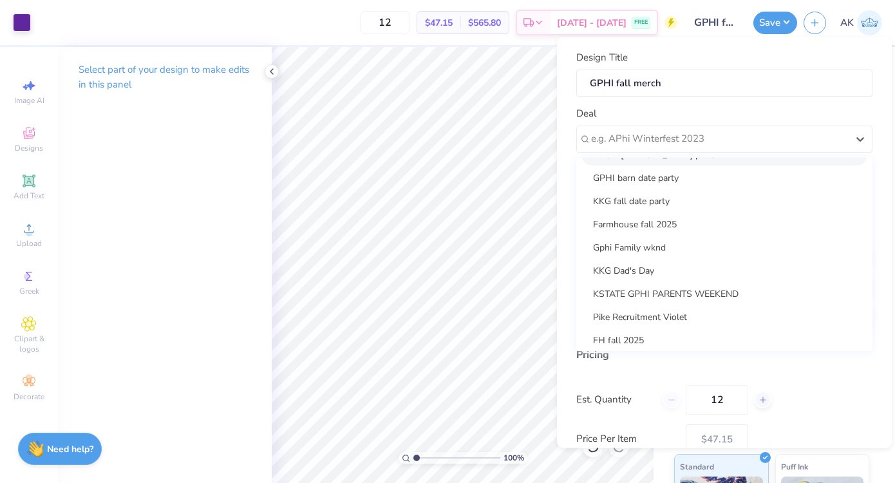
scroll to position [302, 0]
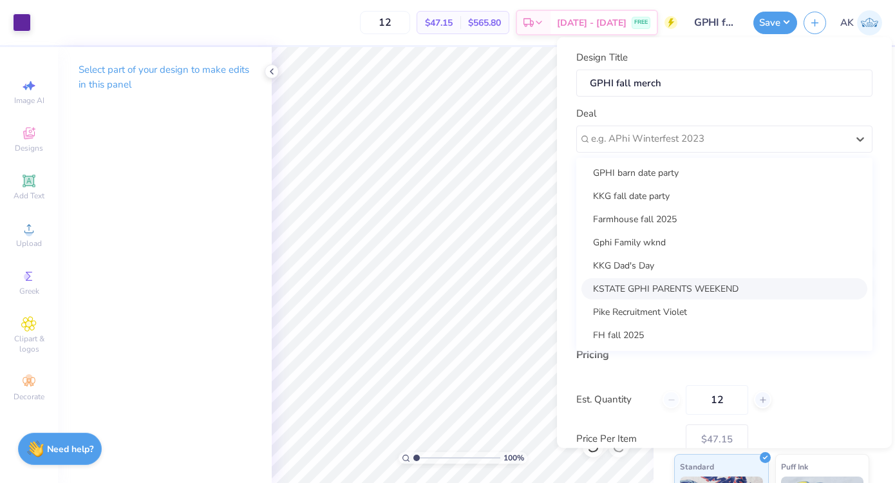
click at [669, 281] on div "KSTATE GPHI PARENTS WEEKEND" at bounding box center [724, 287] width 286 height 21
type input "[PERSON_NAME]"
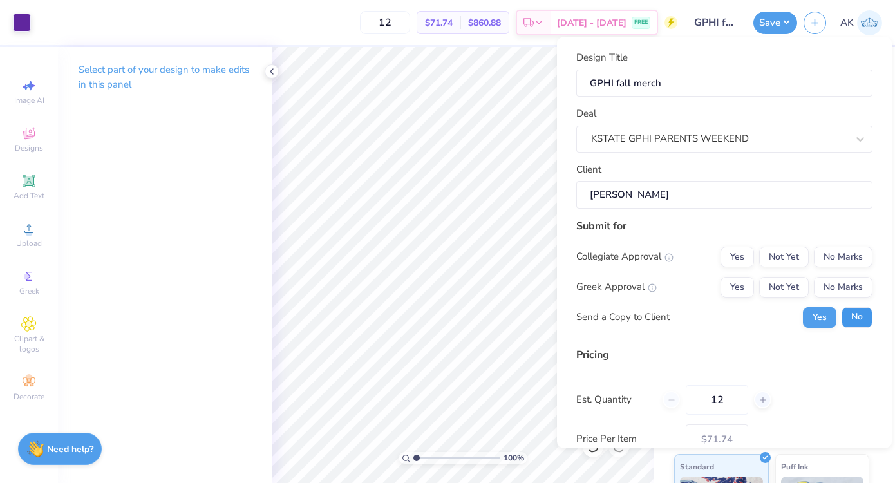
click at [858, 309] on button "No" at bounding box center [856, 316] width 31 height 21
click at [796, 261] on button "Not Yet" at bounding box center [784, 256] width 50 height 21
click at [796, 283] on button "Not Yet" at bounding box center [784, 286] width 50 height 21
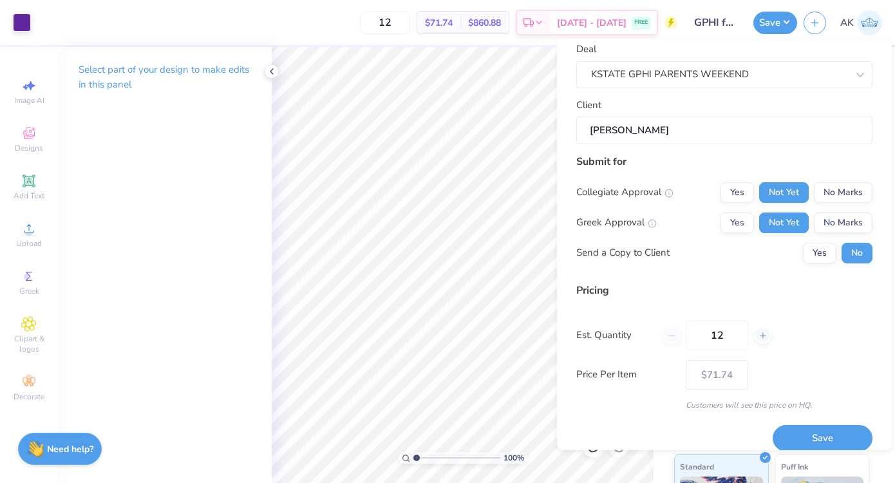
scroll to position [80, 0]
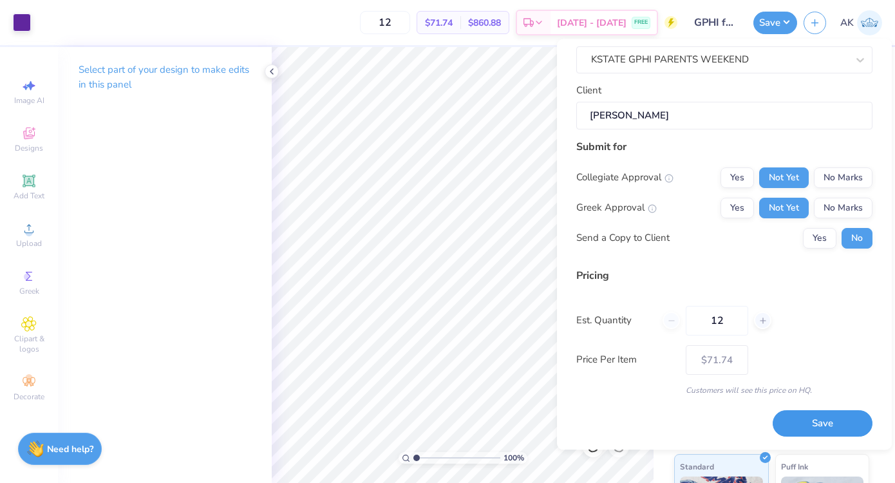
click at [822, 429] on button "Save" at bounding box center [822, 424] width 100 height 26
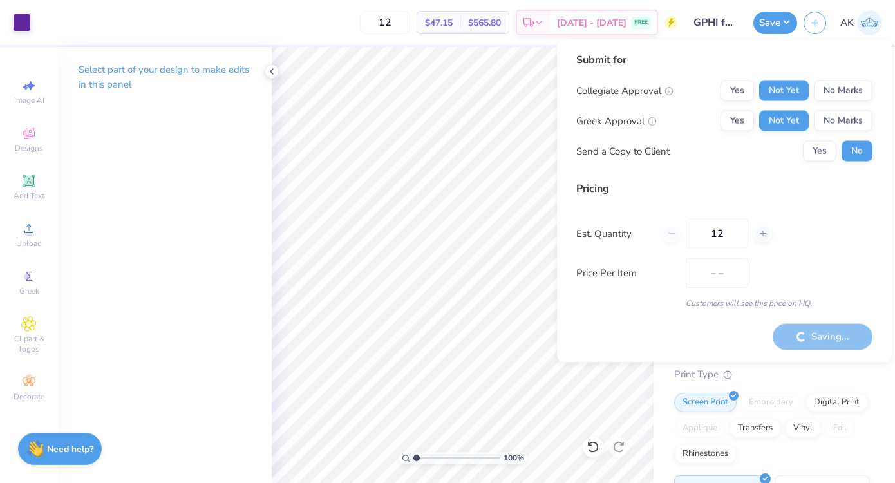
type input "$71.74"
